Goal: Task Accomplishment & Management: Manage account settings

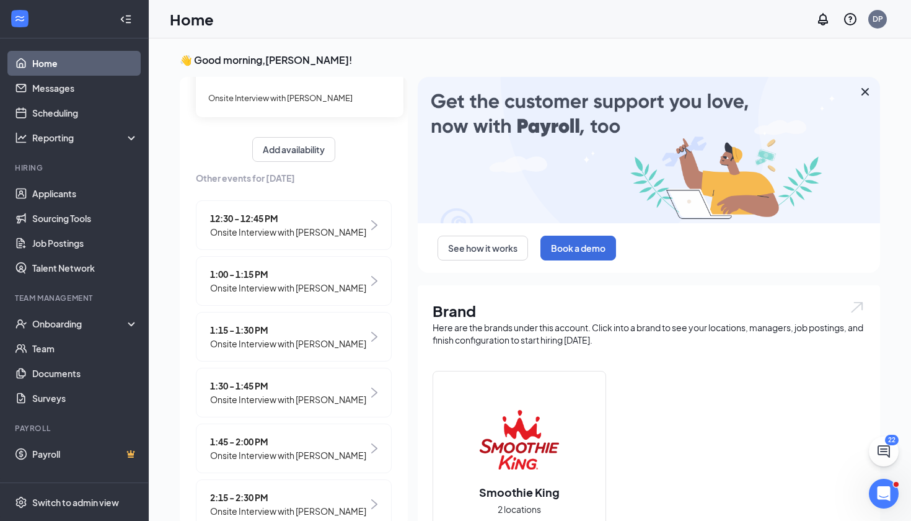
scroll to position [109, 0]
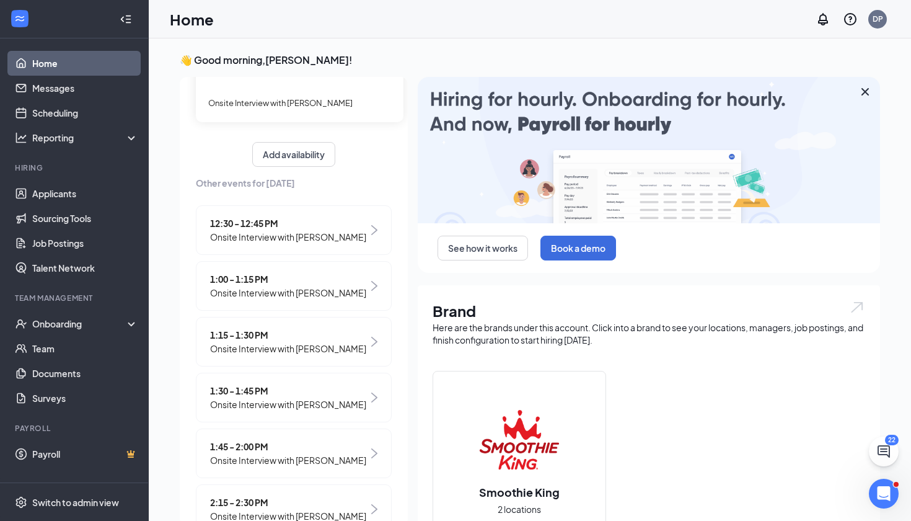
click at [276, 291] on span "Onsite Interview with [PERSON_NAME]" at bounding box center [288, 293] width 156 height 14
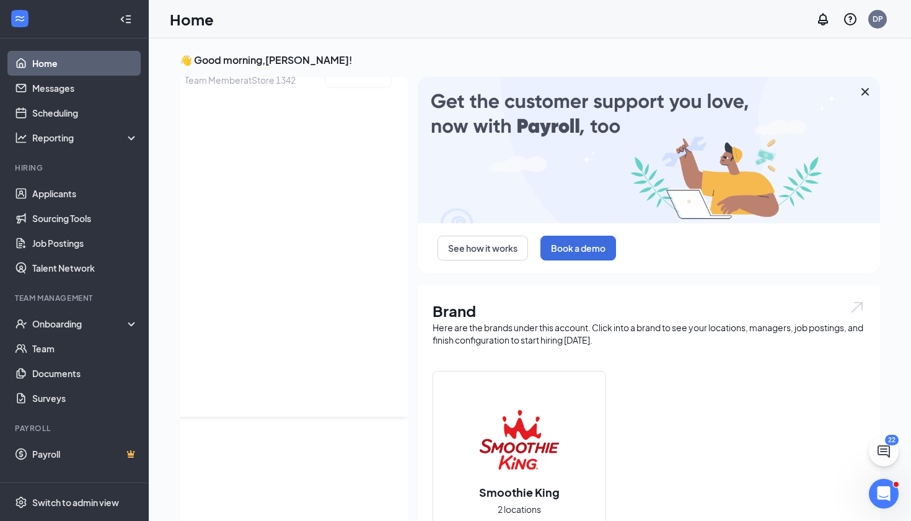
scroll to position [0, 0]
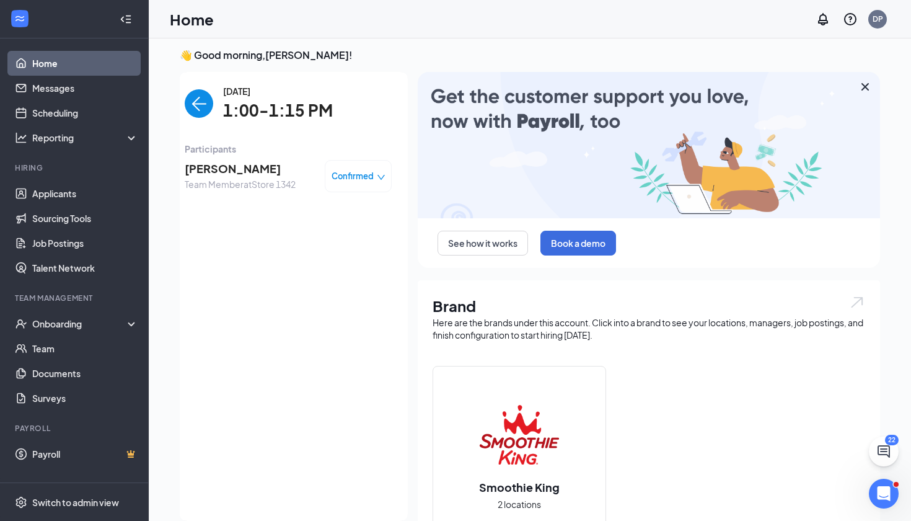
click at [224, 169] on span "[PERSON_NAME]" at bounding box center [240, 168] width 111 height 17
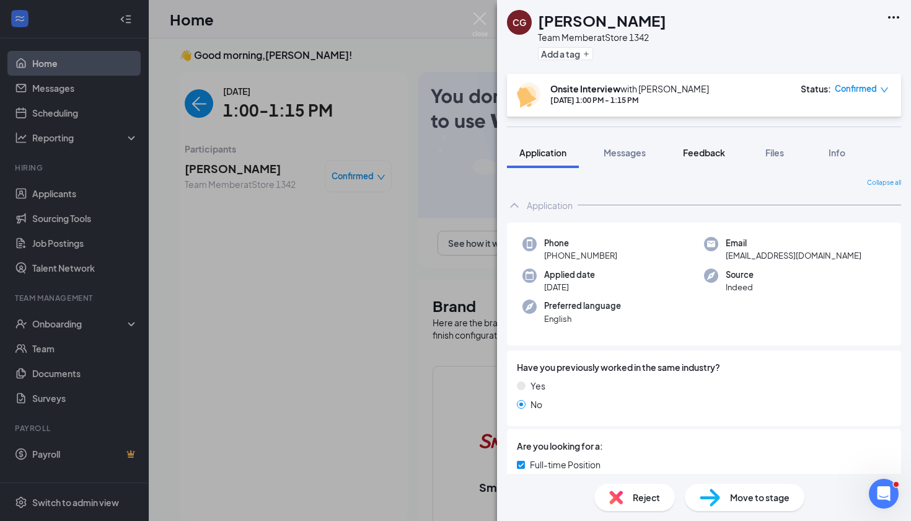
click at [717, 159] on button "Feedback" at bounding box center [704, 152] width 67 height 31
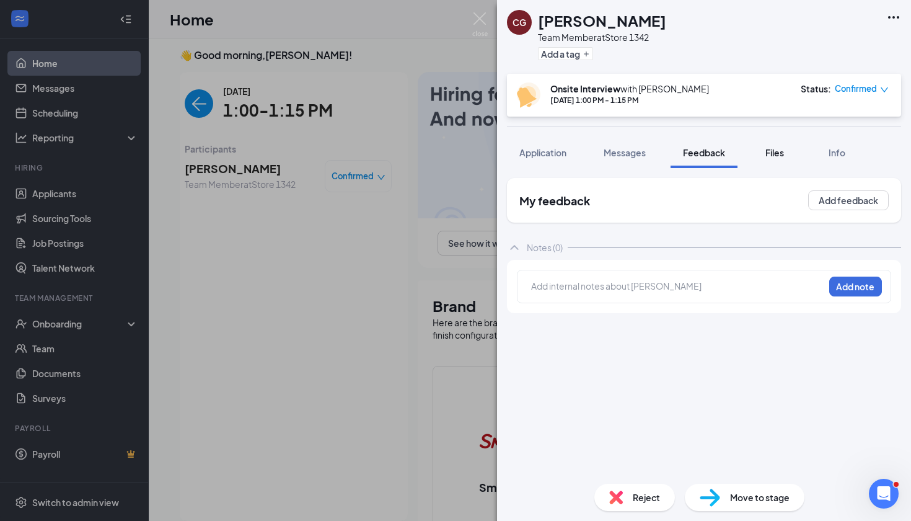
click at [780, 158] on div "Files" at bounding box center [775, 152] width 25 height 12
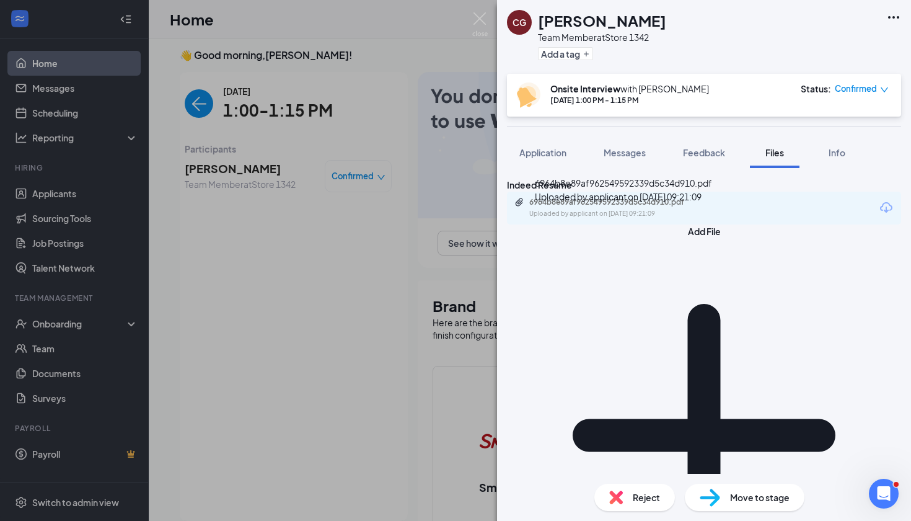
click at [703, 207] on div "6964b8e89af962549592339d5c34d910.pdf" at bounding box center [616, 202] width 174 height 10
click at [693, 154] on span "Feedback" at bounding box center [704, 152] width 42 height 11
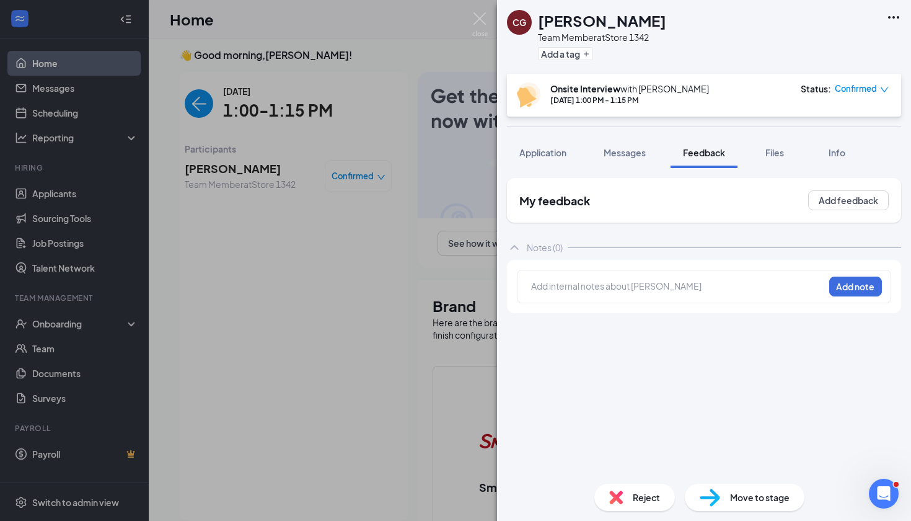
click at [593, 292] on div at bounding box center [678, 286] width 292 height 13
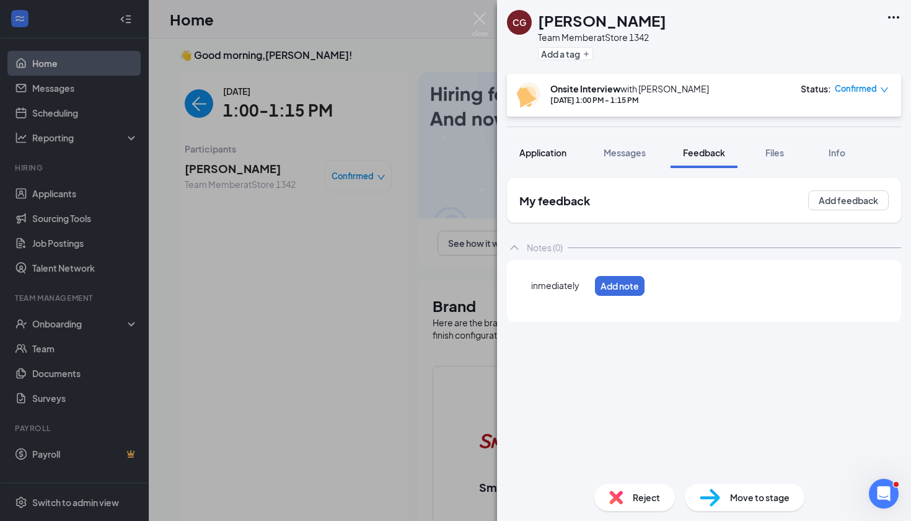
click at [544, 152] on span "Application" at bounding box center [543, 152] width 47 height 11
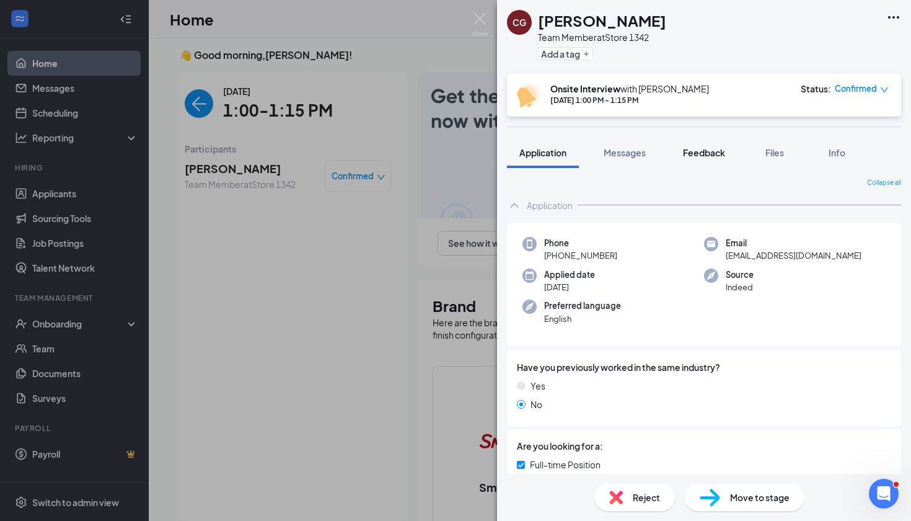
click at [704, 164] on button "Feedback" at bounding box center [704, 152] width 67 height 31
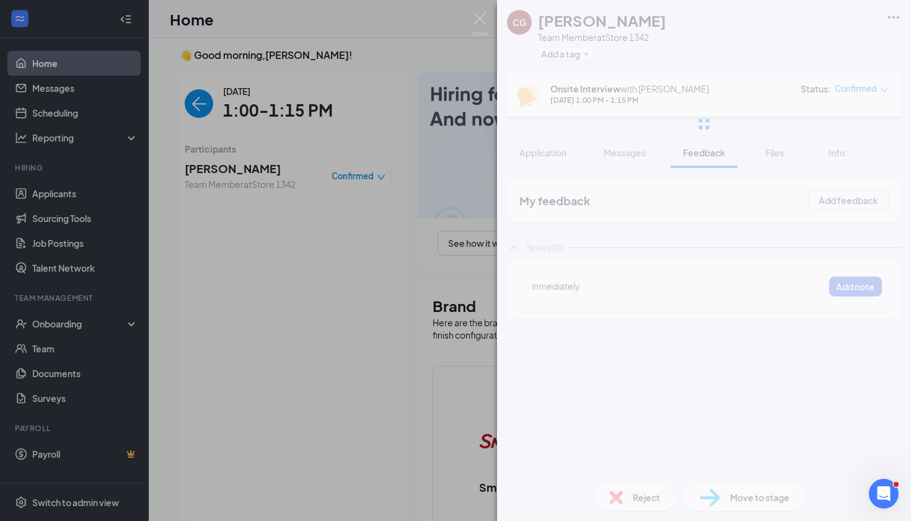
click at [704, 156] on span "Feedback" at bounding box center [704, 152] width 42 height 11
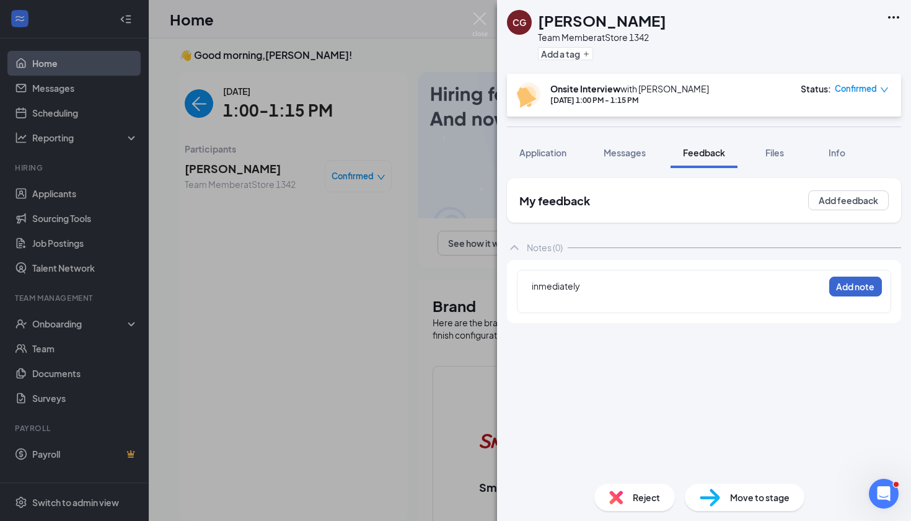
click at [842, 283] on button "Add note" at bounding box center [855, 286] width 53 height 20
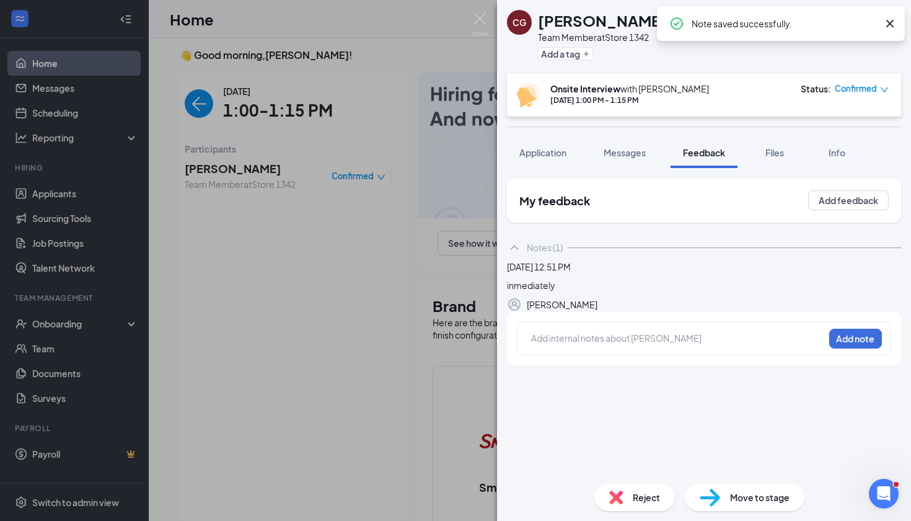
click at [565, 345] on div at bounding box center [678, 338] width 292 height 13
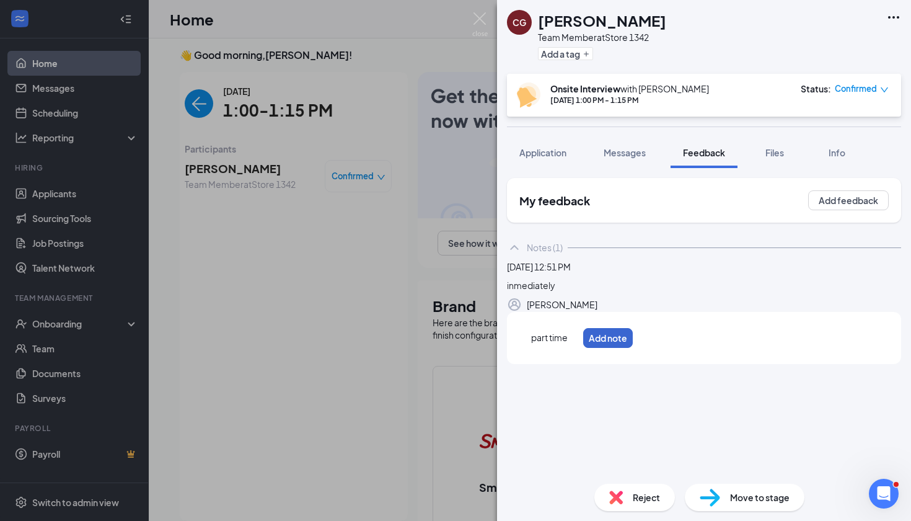
click at [633, 348] on button "Add note" at bounding box center [608, 338] width 50 height 20
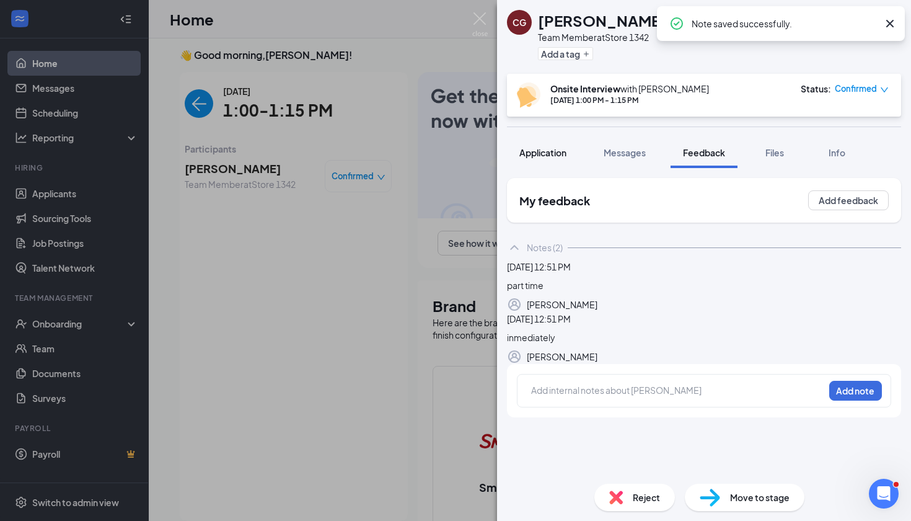
click at [553, 157] on span "Application" at bounding box center [543, 152] width 47 height 11
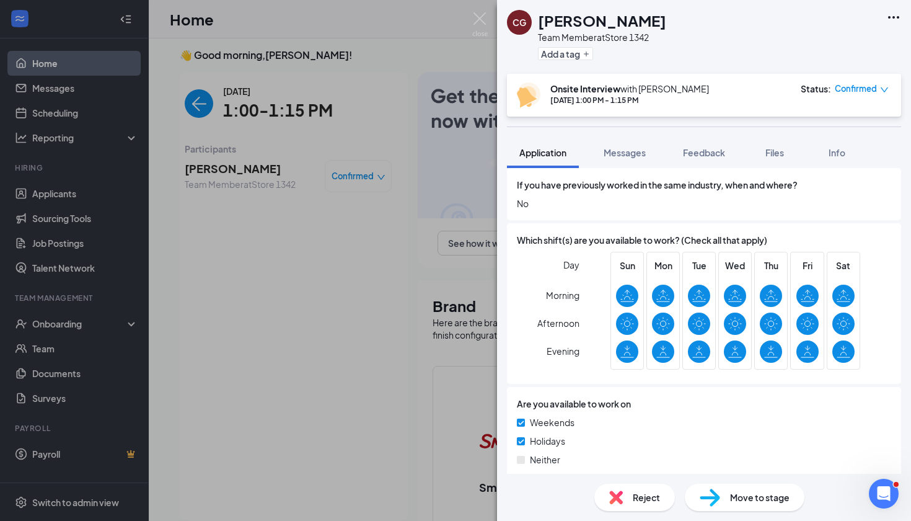
scroll to position [557, 0]
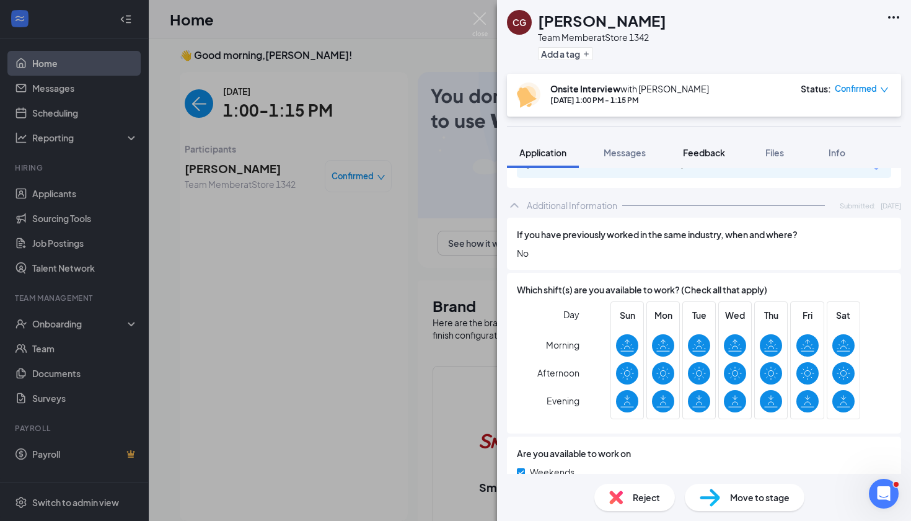
click at [713, 153] on span "Feedback" at bounding box center [704, 152] width 42 height 11
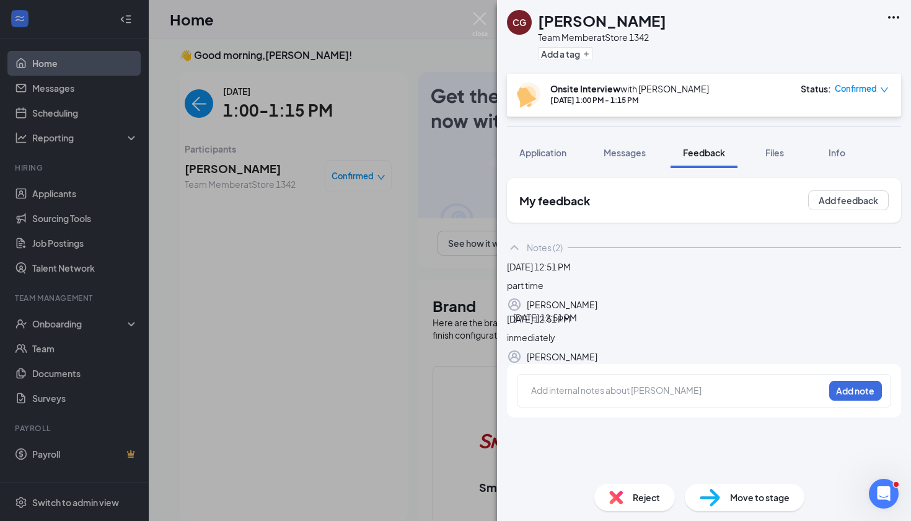
scroll to position [15, 0]
click at [540, 396] on div at bounding box center [536, 389] width 10 height 13
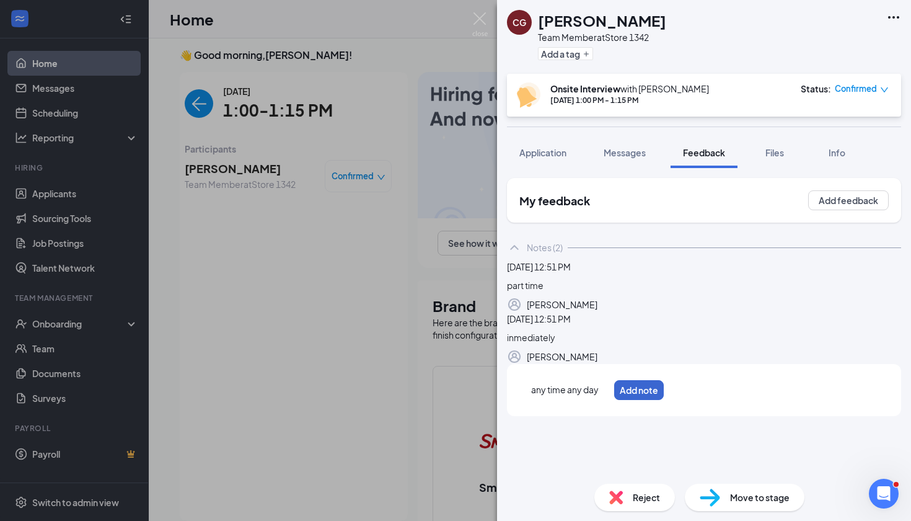
click at [664, 400] on button "Add note" at bounding box center [639, 390] width 50 height 20
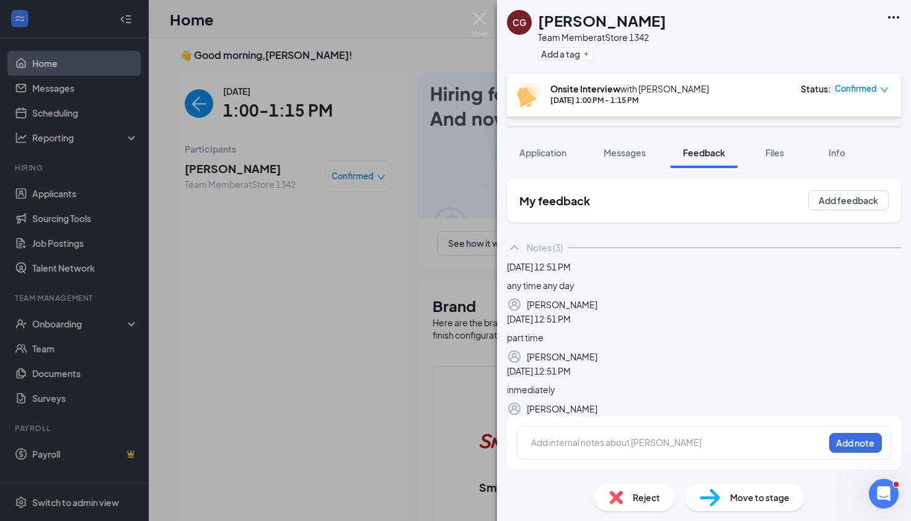
scroll to position [94, 0]
click at [561, 448] on div at bounding box center [678, 442] width 292 height 13
click at [643, 452] on button "Add note" at bounding box center [618, 442] width 50 height 20
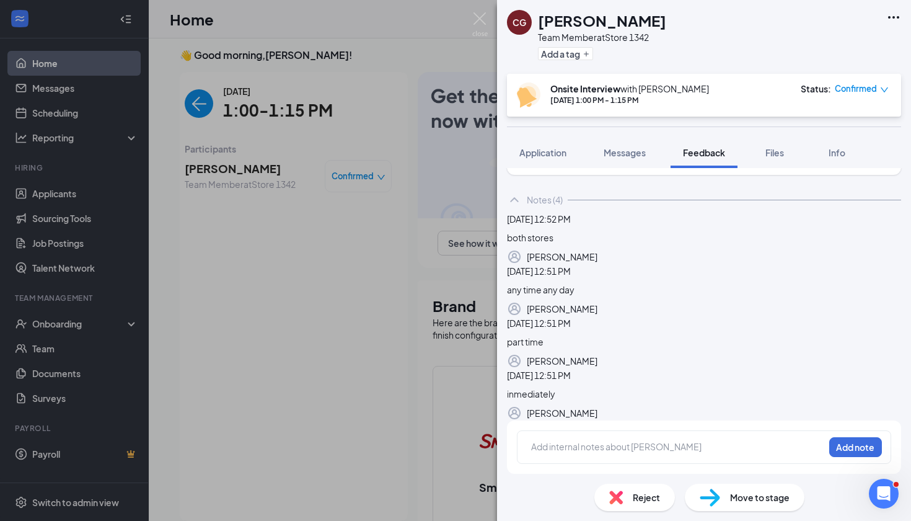
scroll to position [172, 0]
click at [544, 456] on div at bounding box center [678, 448] width 292 height 16
click at [651, 438] on button "Add note" at bounding box center [626, 448] width 50 height 20
click at [488, 22] on div "CG [PERSON_NAME] Team Member at Store 1342 Add a tag Onsite Interview with [PER…" at bounding box center [455, 260] width 911 height 521
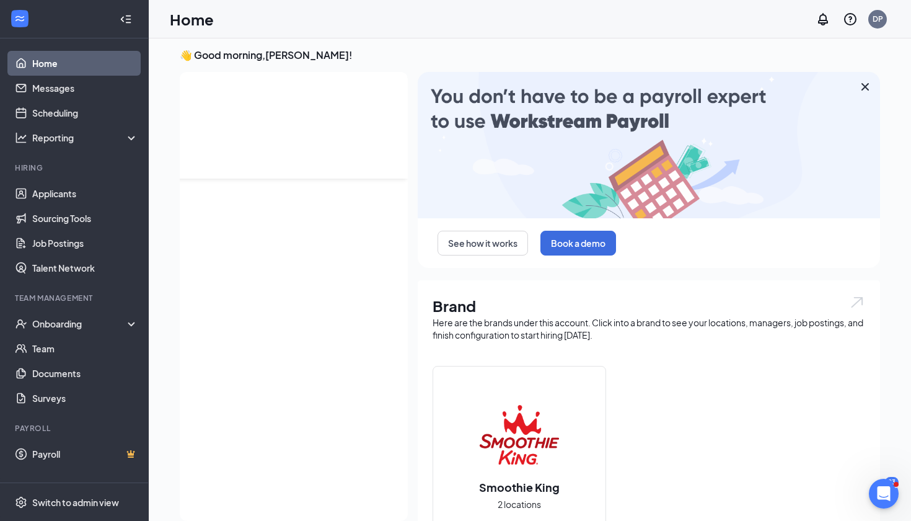
scroll to position [392, 0]
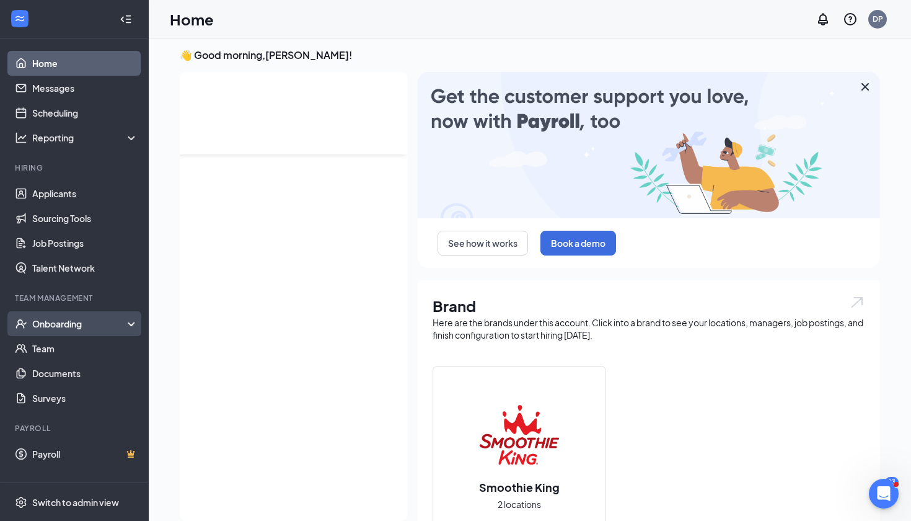
click at [99, 332] on div "Onboarding" at bounding box center [74, 323] width 149 height 25
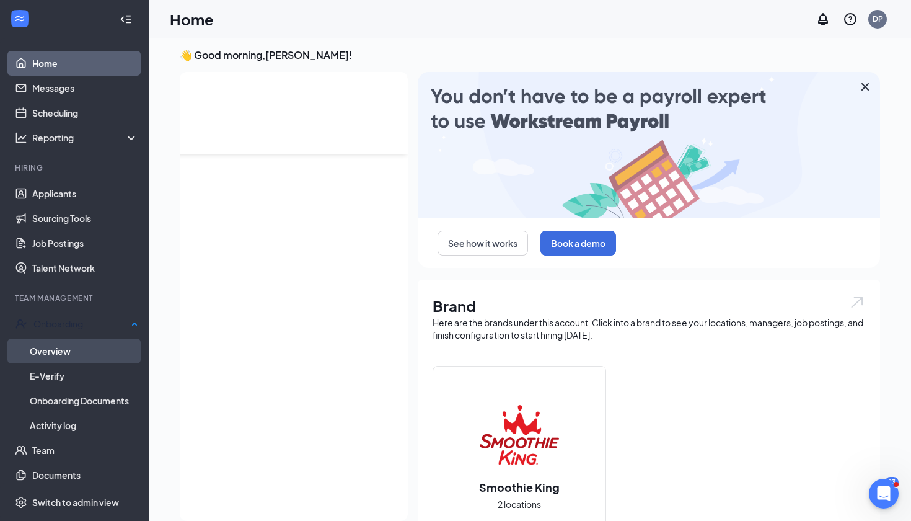
click at [96, 356] on link "Overview" at bounding box center [84, 350] width 108 height 25
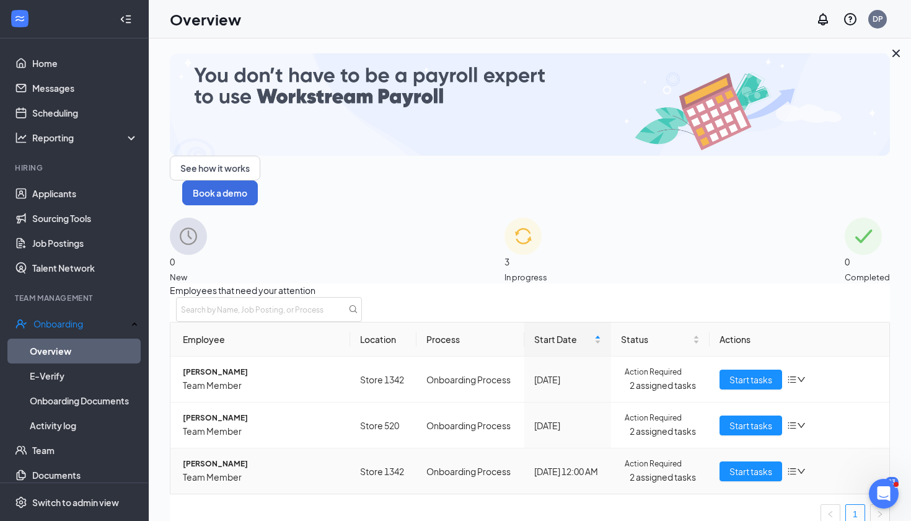
click at [223, 458] on span "[PERSON_NAME]" at bounding box center [261, 464] width 157 height 12
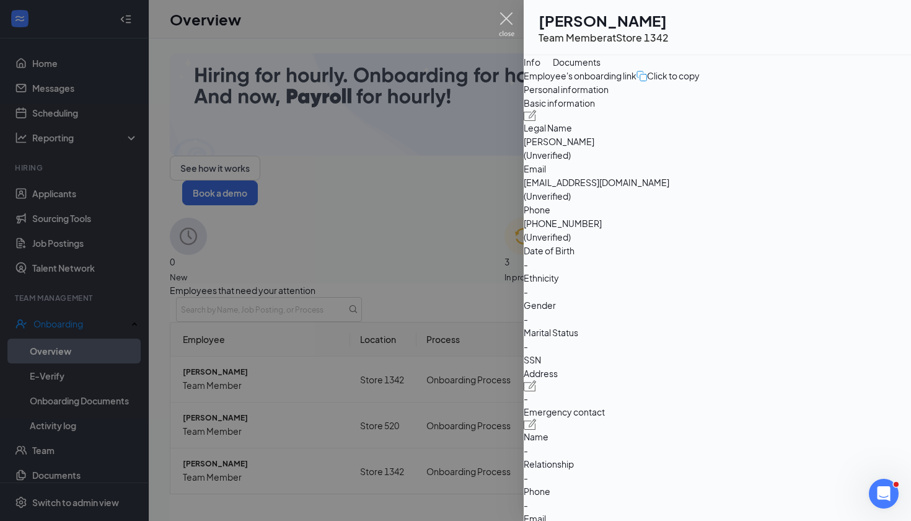
click at [508, 20] on img at bounding box center [506, 24] width 15 height 24
